Goal: Transaction & Acquisition: Book appointment/travel/reservation

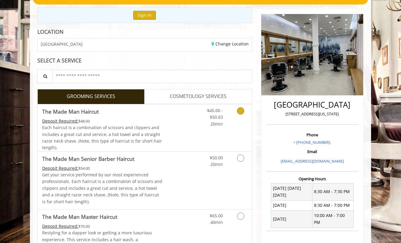
scroll to position [119, 0]
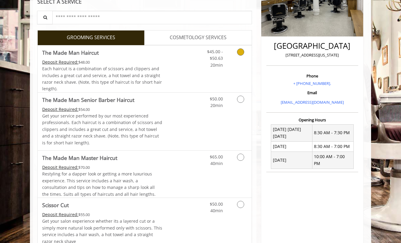
click at [186, 71] on link "Discounted Price" at bounding box center [180, 68] width 36 height 47
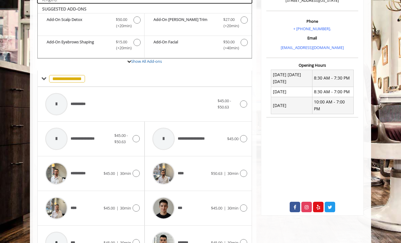
scroll to position [175, 0]
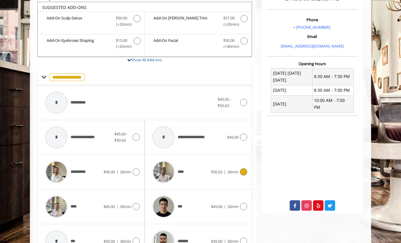
click at [201, 163] on div "****" at bounding box center [179, 172] width 61 height 28
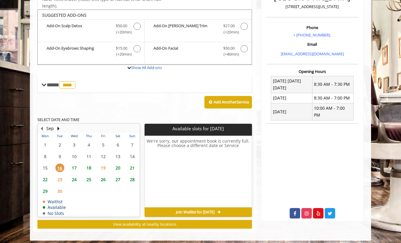
scroll to position [168, 0]
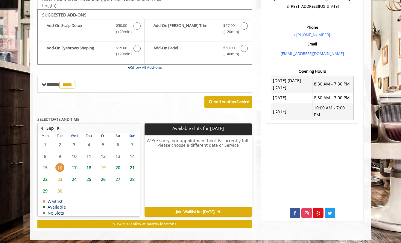
click at [87, 166] on span "18" at bounding box center [88, 167] width 9 height 9
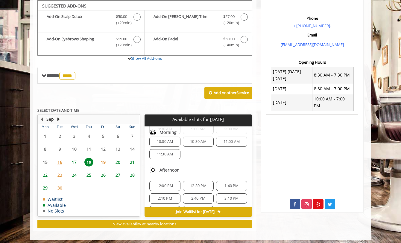
scroll to position [4, 0]
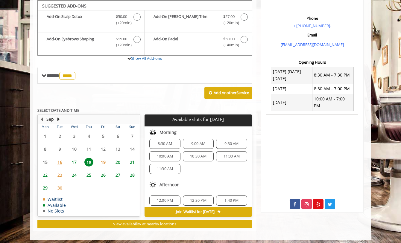
click at [105, 160] on span "19" at bounding box center [103, 162] width 9 height 9
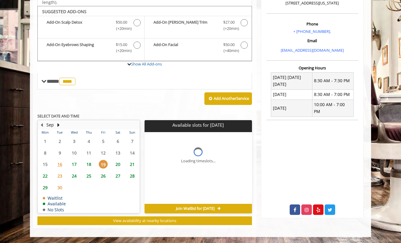
scroll to position [168, 0]
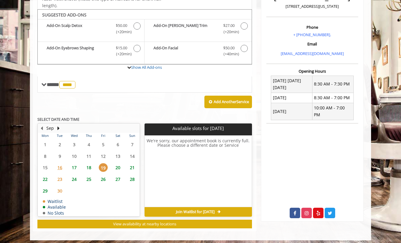
click at [119, 166] on span "20" at bounding box center [117, 167] width 9 height 9
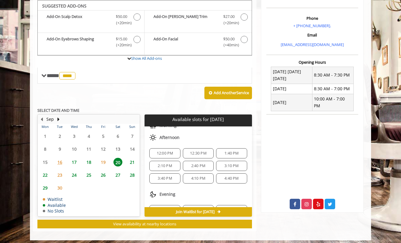
scroll to position [51, 0]
click at [235, 162] on div "3:10 PM" at bounding box center [231, 167] width 31 height 10
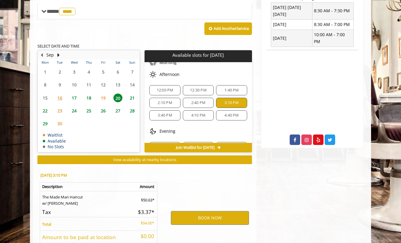
scroll to position [283, 0]
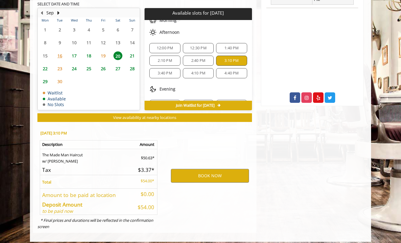
click at [201, 58] on span "2:40 PM" at bounding box center [198, 60] width 14 height 5
click at [226, 58] on span "3:10 PM" at bounding box center [231, 60] width 14 height 5
click at [210, 170] on button "BOOK NOW" at bounding box center [210, 176] width 78 height 14
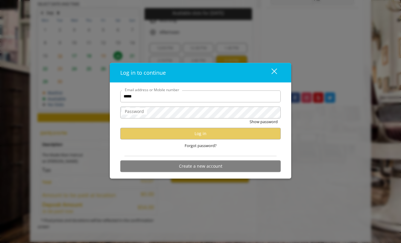
scroll to position [0, 0]
click at [140, 94] on input "*****" at bounding box center [200, 96] width 160 height 12
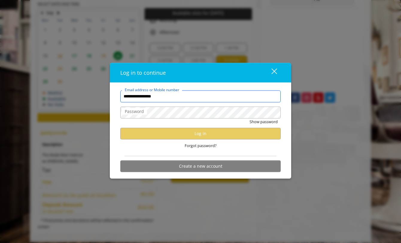
type input "**********"
click at [138, 104] on form "**********" at bounding box center [200, 132] width 160 height 85
click at [276, 70] on div "close dialog" at bounding box center [274, 71] width 6 height 6
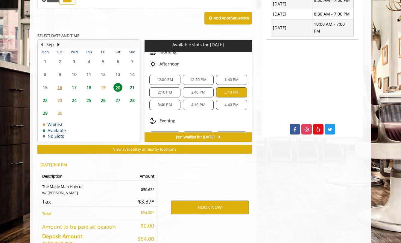
scroll to position [253, 0]
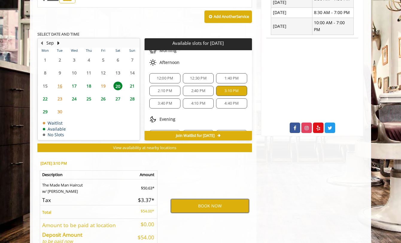
click at [212, 201] on button "BOOK NOW" at bounding box center [210, 206] width 78 height 14
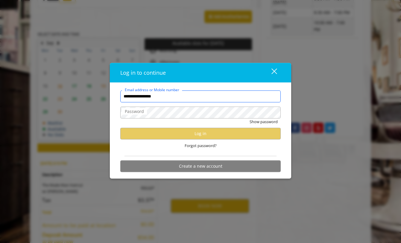
click at [154, 99] on input "**********" at bounding box center [200, 96] width 160 height 12
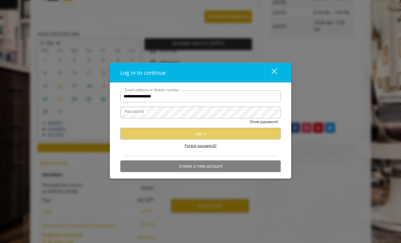
click at [211, 146] on span "Forgot password?" at bounding box center [201, 145] width 32 height 6
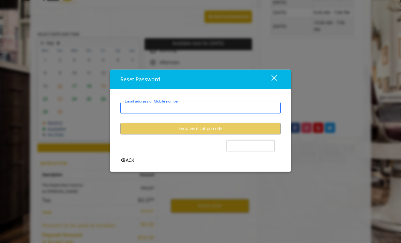
click at [164, 112] on input "Email address or Mobile number" at bounding box center [200, 108] width 160 height 12
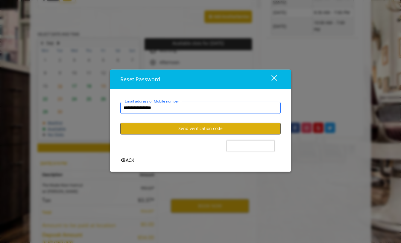
type input "**********"
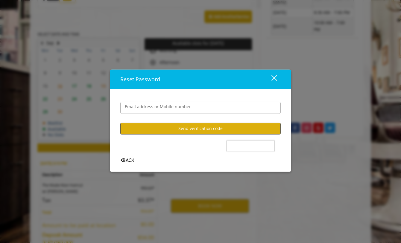
click at [200, 128] on button "Send verification code" at bounding box center [200, 129] width 160 height 12
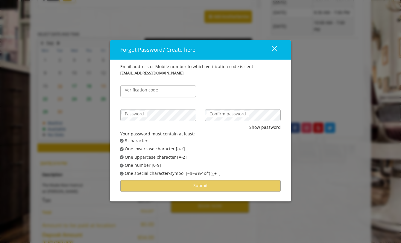
click at [140, 92] on label "Verification code" at bounding box center [141, 90] width 39 height 7
click at [140, 92] on input "Verification code" at bounding box center [158, 91] width 76 height 12
paste input "******"
type input "******"
click at [184, 101] on div "Password" at bounding box center [158, 112] width 85 height 24
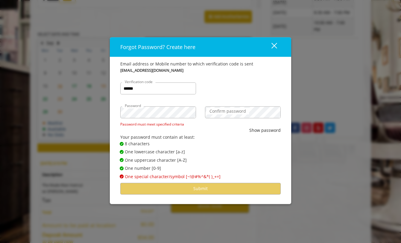
click at [227, 115] on label "Confirm password" at bounding box center [227, 111] width 42 height 7
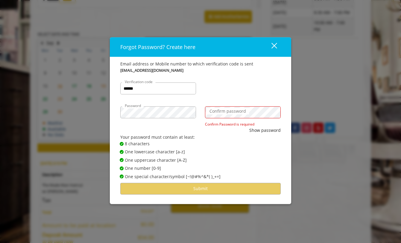
click at [226, 111] on label "Confirm password" at bounding box center [227, 111] width 42 height 7
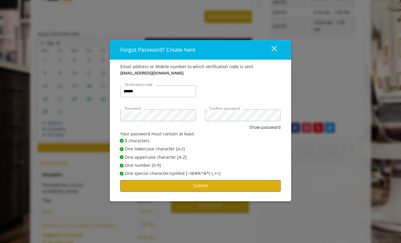
click at [207, 186] on button "Submit" at bounding box center [200, 186] width 160 height 12
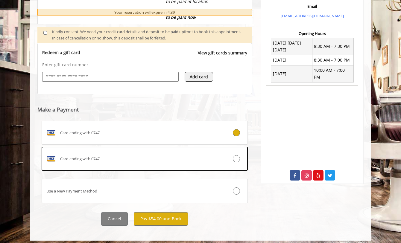
scroll to position [205, 0]
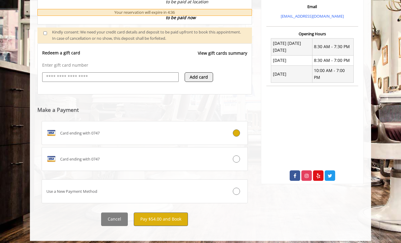
click at [164, 214] on button "Pay $54.00 and Book" at bounding box center [161, 219] width 54 height 13
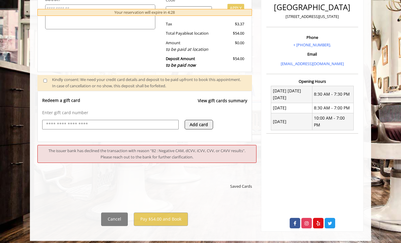
scroll to position [157, 0]
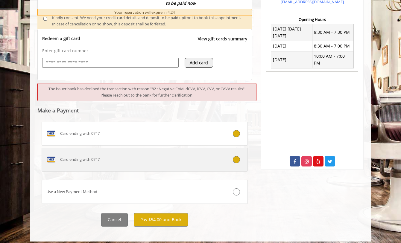
click at [188, 155] on div "Card ending with 0747" at bounding box center [127, 160] width 171 height 10
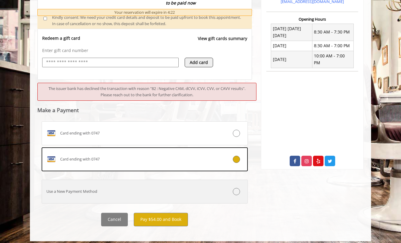
scroll to position [220, 0]
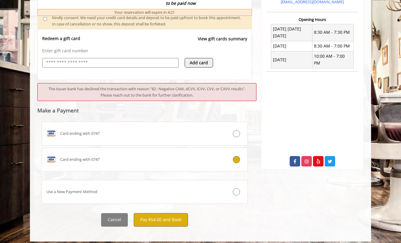
click at [172, 217] on button "Pay $54.00 and Book" at bounding box center [161, 219] width 54 height 13
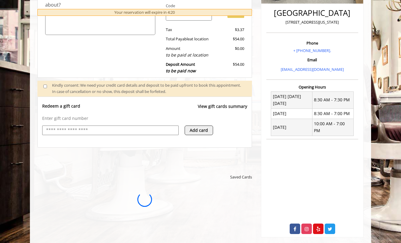
scroll to position [0, 0]
